Goal: Task Accomplishment & Management: Manage account settings

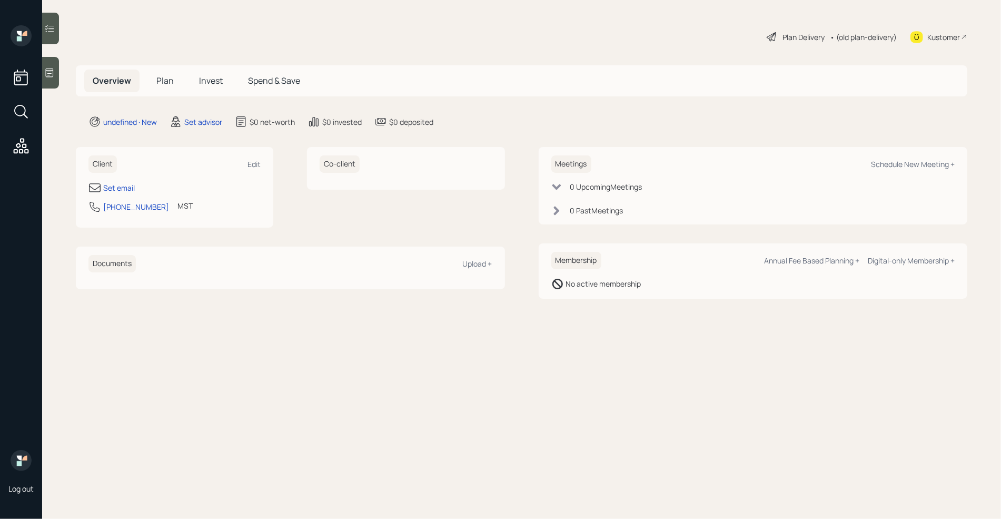
click at [55, 80] on div at bounding box center [50, 73] width 17 height 32
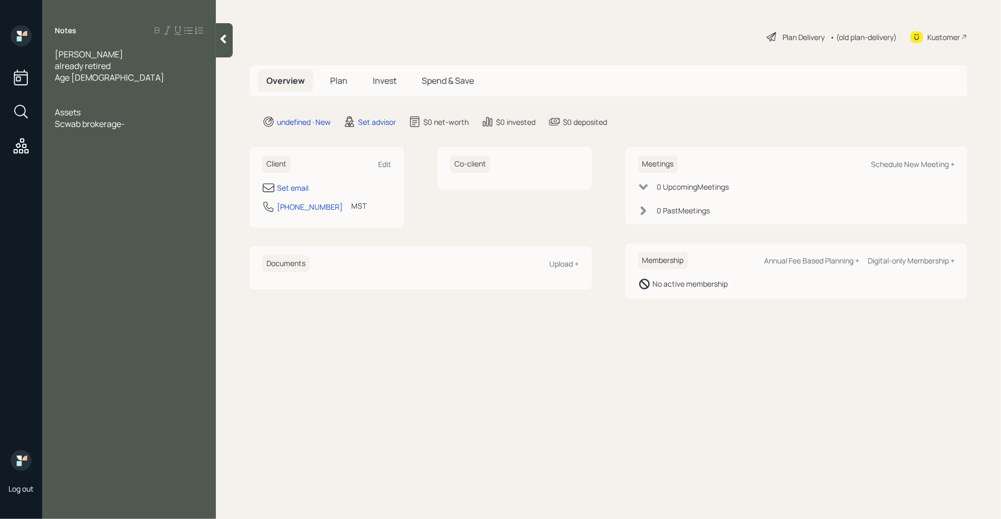
click at [132, 124] on div "Scwab brokerage-" at bounding box center [129, 124] width 149 height 12
click at [122, 140] on div "Savings- 3k" at bounding box center [129, 136] width 149 height 12
click at [201, 185] on div "Tax strategy is main concern wants to see if he can roll over into something" at bounding box center [129, 175] width 149 height 23
click at [68, 141] on span "Savings- 3k" at bounding box center [77, 136] width 45 height 12
click at [76, 147] on div at bounding box center [129, 147] width 149 height 12
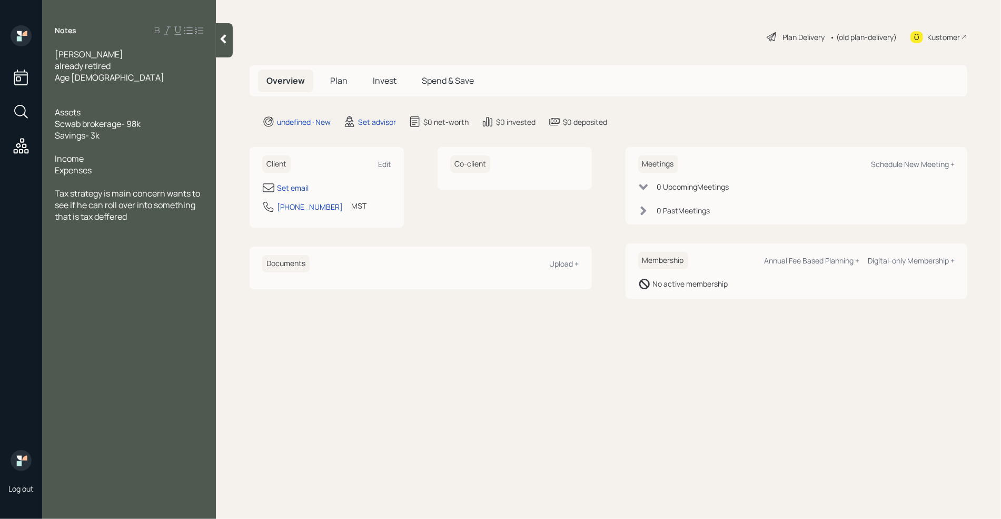
click at [89, 163] on div "Income" at bounding box center [129, 159] width 149 height 12
click at [153, 228] on div "Tax strategy is main concern, wants to see if he can roll over into something t…" at bounding box center [129, 216] width 149 height 35
click at [84, 168] on div at bounding box center [129, 170] width 149 height 12
click at [111, 184] on div "Expenses" at bounding box center [129, 182] width 149 height 12
click at [143, 169] on div "SS- 1850 a month" at bounding box center [129, 170] width 149 height 12
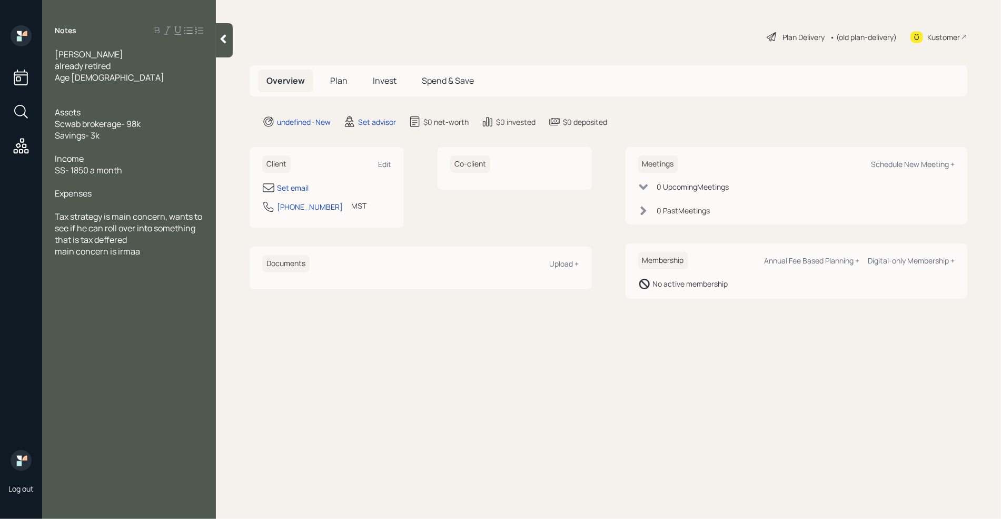
click at [88, 205] on div at bounding box center [129, 205] width 149 height 12
click at [65, 150] on div at bounding box center [129, 147] width 149 height 12
click at [68, 209] on div at bounding box center [129, 205] width 149 height 12
click at [66, 124] on span "Scwab brokerage- 98k" at bounding box center [98, 124] width 86 height 12
click at [150, 156] on div "Income" at bounding box center [129, 159] width 149 height 12
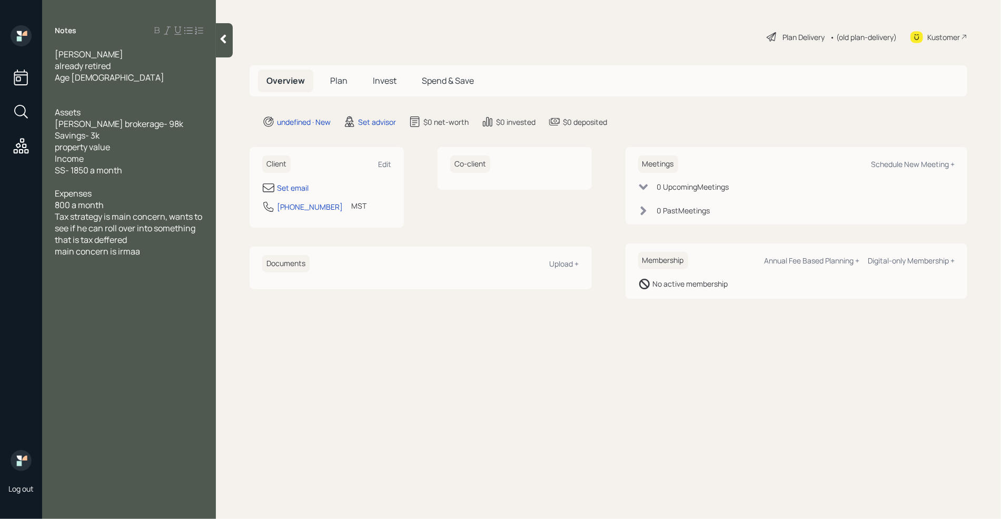
click at [113, 181] on div at bounding box center [129, 182] width 149 height 12
click at [125, 151] on div "property value" at bounding box center [129, 147] width 149 height 12
click at [156, 250] on div "main concern is irmaa" at bounding box center [129, 251] width 149 height 12
click at [143, 201] on div "800 a month" at bounding box center [129, 205] width 149 height 12
click at [95, 217] on div at bounding box center [129, 217] width 149 height 12
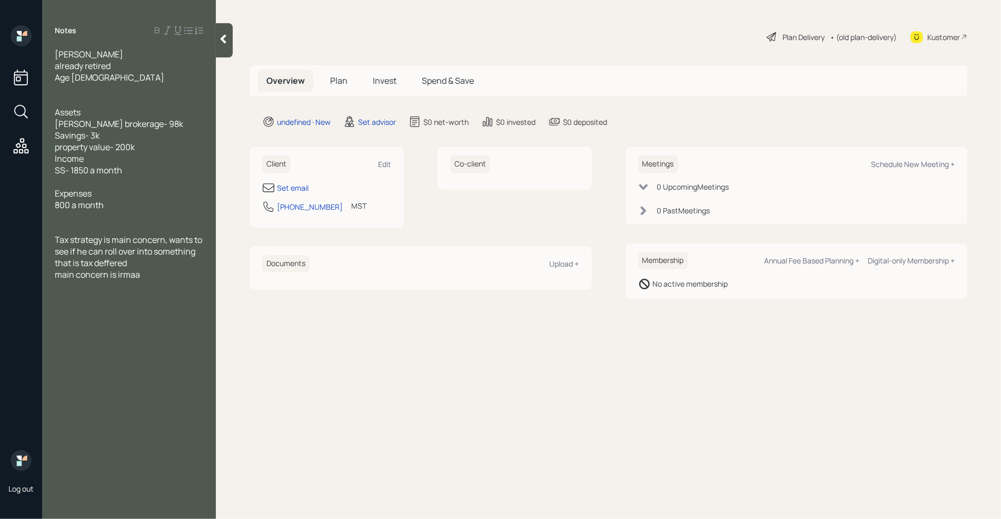
click at [121, 419] on div "Notes [PERSON_NAME] already retired Age [DEMOGRAPHIC_DATA] Assets [PERSON_NAME]…" at bounding box center [129, 265] width 174 height 481
click at [289, 188] on div "Set email" at bounding box center [293, 187] width 32 height 11
select select "America/[GEOGRAPHIC_DATA]"
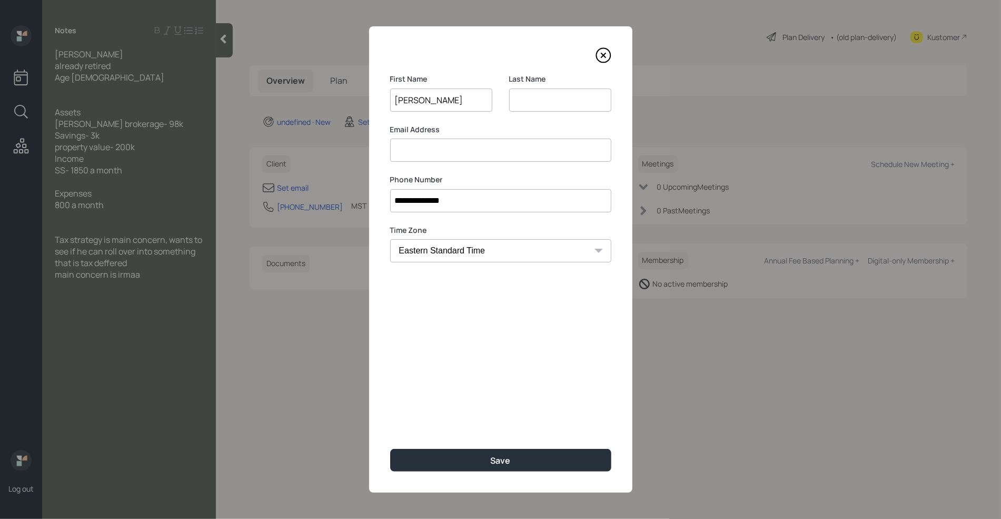
type input "[PERSON_NAME]"
click at [528, 92] on input at bounding box center [560, 99] width 102 height 23
type input "[PERSON_NAME]"
click at [480, 144] on input at bounding box center [500, 150] width 221 height 23
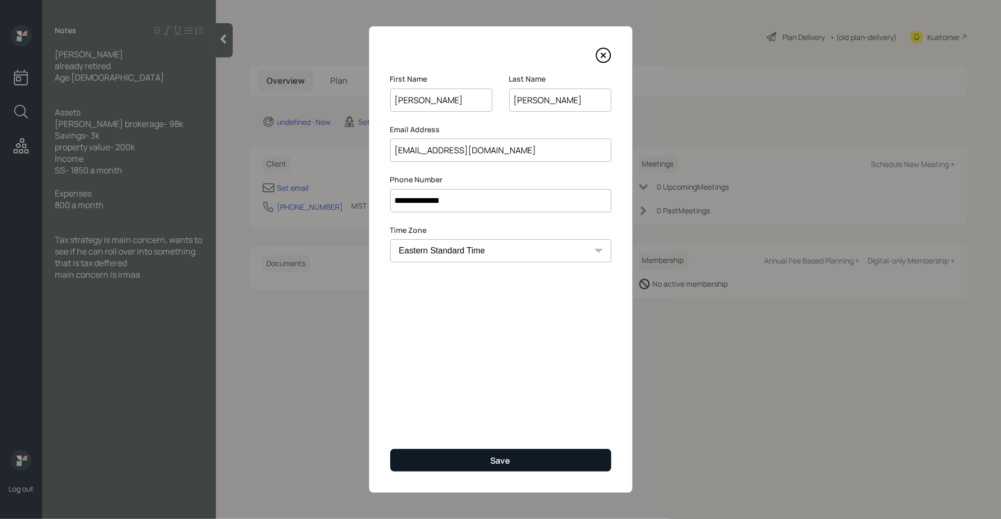
type input "[EMAIL_ADDRESS][DOMAIN_NAME]"
click at [491, 466] on div "Save" at bounding box center [501, 461] width 20 height 12
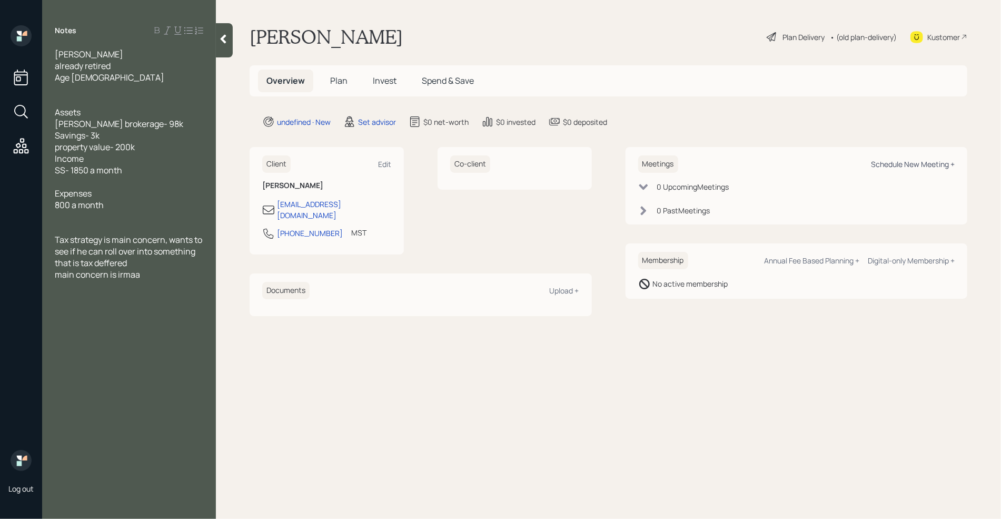
click at [925, 164] on div "Schedule New Meeting +" at bounding box center [913, 164] width 84 height 10
select select "round-[PERSON_NAME]"
